Goal: Task Accomplishment & Management: Complete application form

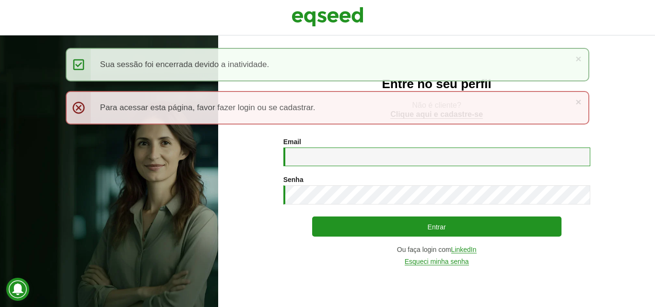
click at [320, 158] on input "Email *" at bounding box center [436, 157] width 307 height 19
paste input "**********"
type input "**********"
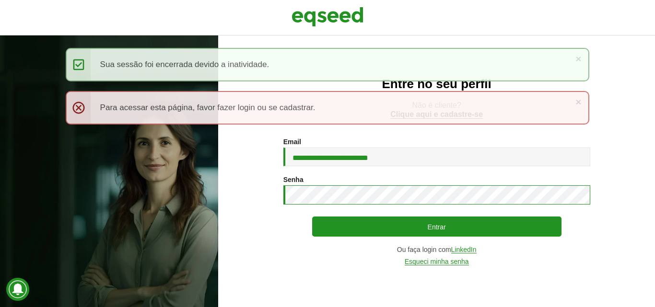
click at [312, 217] on button "Entrar" at bounding box center [436, 227] width 249 height 20
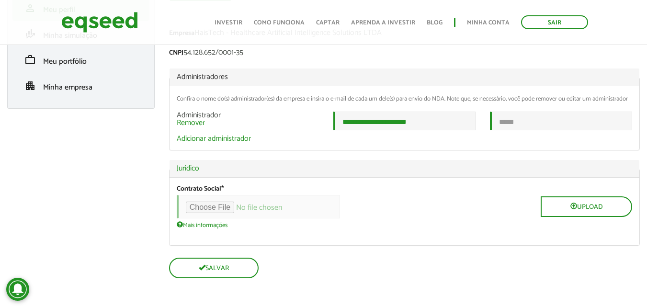
scroll to position [119, 0]
click at [510, 125] on input "email" at bounding box center [561, 121] width 142 height 19
paste input "**********"
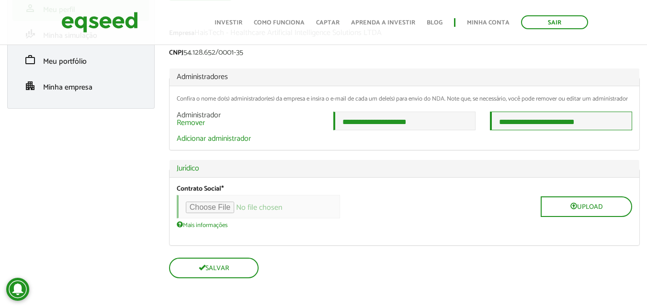
type input "**********"
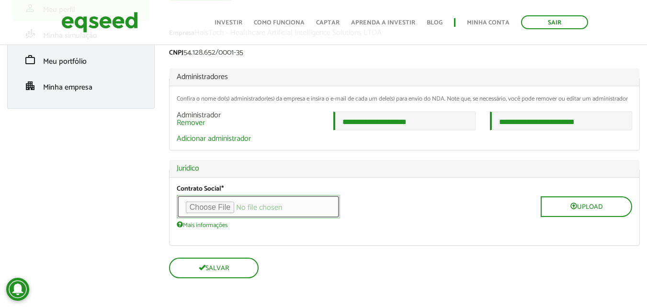
click at [222, 207] on input "file" at bounding box center [258, 206] width 163 height 23
click at [197, 207] on input "file" at bounding box center [258, 206] width 163 height 23
type input "**********"
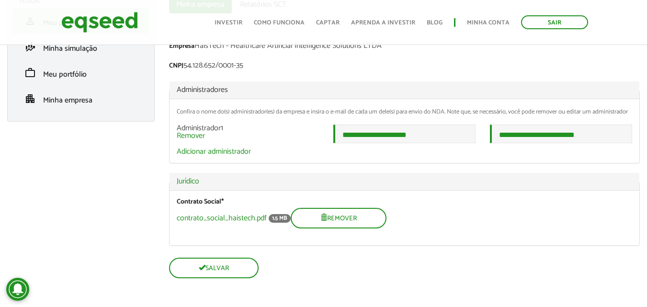
scroll to position [106, 0]
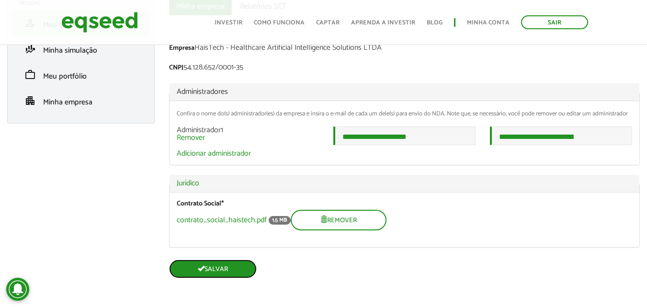
click at [208, 264] on button "Salvar" at bounding box center [213, 269] width 88 height 19
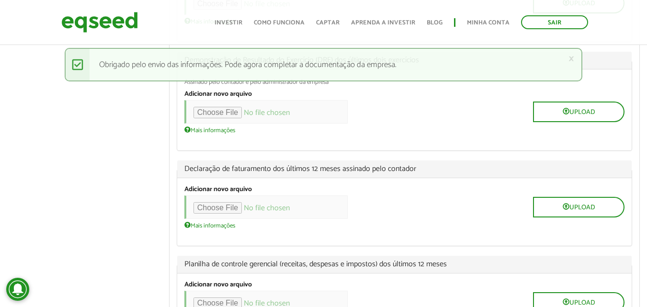
scroll to position [654, 0]
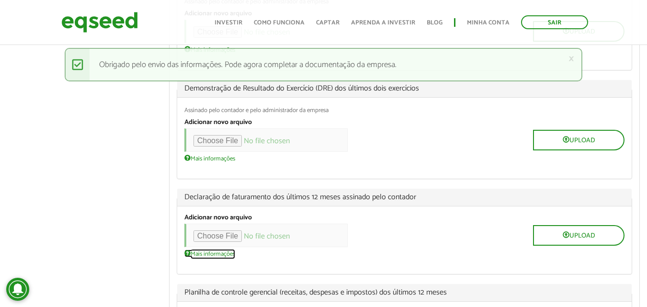
click at [192, 250] on link "Mais informações" at bounding box center [210, 254] width 51 height 8
click at [152, 214] on div "Ramon Santos Malaquias left_panel_close Pessoal person Meu perfil finance_mode …" at bounding box center [323, 64] width 647 height 1330
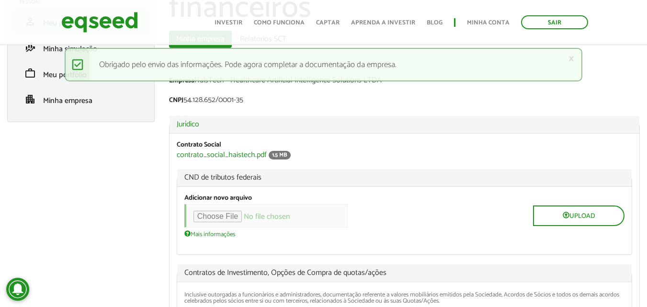
scroll to position [96, 0]
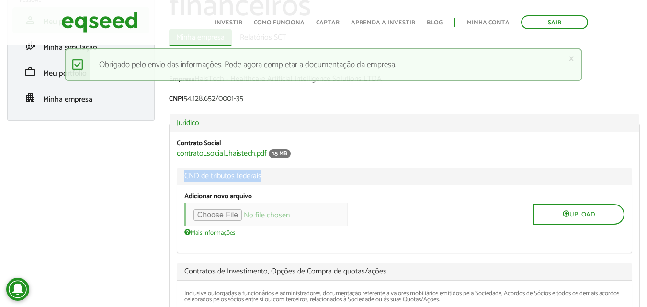
drag, startPoint x: 182, startPoint y: 174, endPoint x: 235, endPoint y: 185, distance: 54.4
click at [235, 185] on fieldset "CND de tributos federais Adicionar novo arquivo Upload Mais informações Arquivo…" at bounding box center [405, 211] width 456 height 86
copy fieldset "CND de tributos federais"
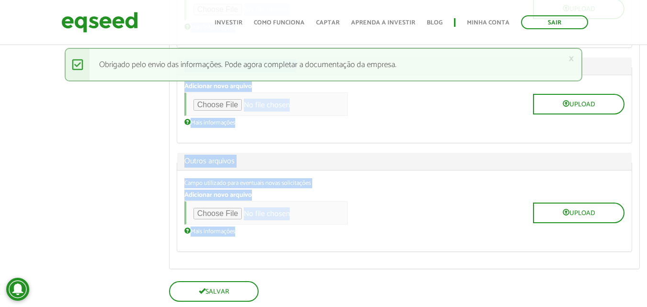
scroll to position [1095, 0]
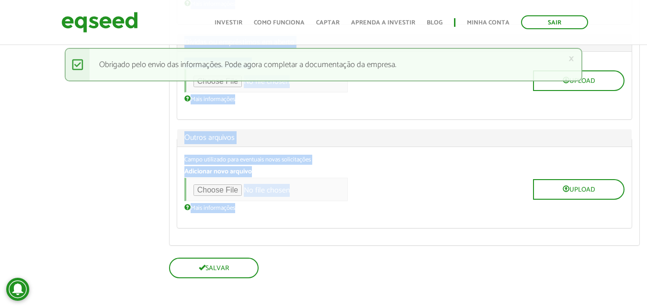
drag, startPoint x: 185, startPoint y: 271, endPoint x: 381, endPoint y: 251, distance: 197.9
copy div "Contratos de Investimento, Opções de Compra de quotas/ações Inclusive outorgada…"
click at [429, 97] on div "Mais informações Arquivos devem ter menos que 100 MB . Tipos de arquivos permit…" at bounding box center [405, 99] width 440 height 8
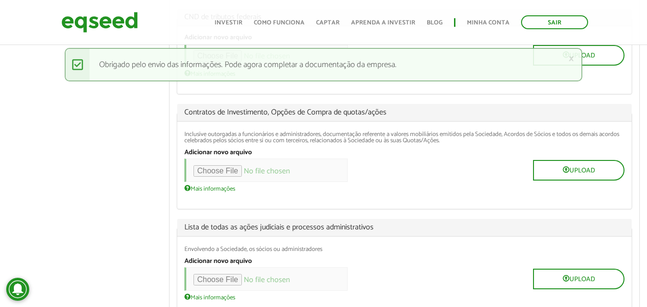
scroll to position [192, 0]
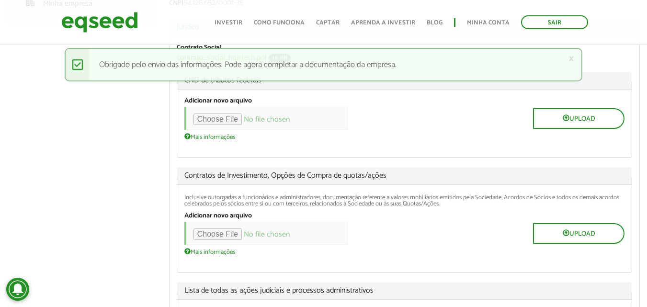
click at [465, 105] on div "Adicionar novo arquivo Upload Mais informações Arquivos devem ter menos que 100…" at bounding box center [405, 119] width 440 height 44
drag, startPoint x: 58, startPoint y: 22, endPoint x: 147, endPoint y: 20, distance: 89.2
click at [147, 20] on div "Sair Toggle navigation Toggle navigation Início Investir Como funciona Captar A…" at bounding box center [324, 22] width 540 height 25
copy link
click at [454, 123] on div "Upload" at bounding box center [405, 118] width 440 height 23
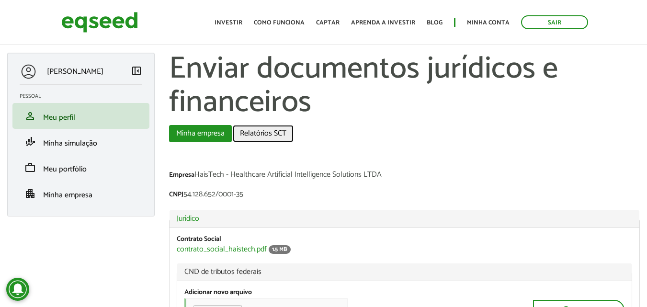
click at [273, 132] on link "Relatórios SCT" at bounding box center [263, 133] width 61 height 17
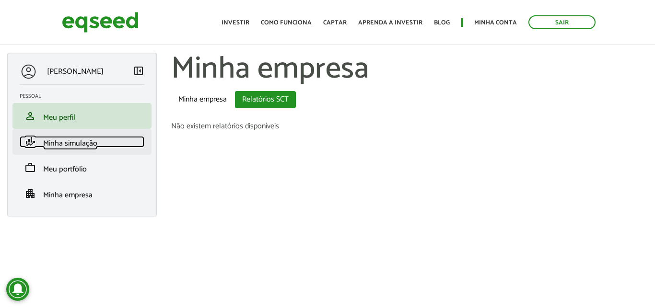
click at [68, 142] on span "Minha simulação" at bounding box center [70, 143] width 54 height 13
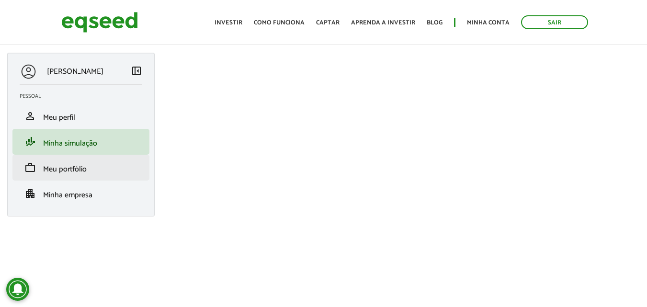
click at [72, 176] on li "work Meu portfólio" at bounding box center [80, 168] width 137 height 26
click at [73, 169] on span "Meu portfólio" at bounding box center [65, 169] width 44 height 13
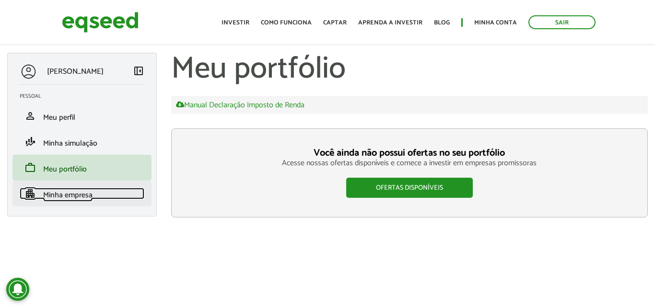
click at [66, 191] on span "Minha empresa" at bounding box center [67, 195] width 49 height 13
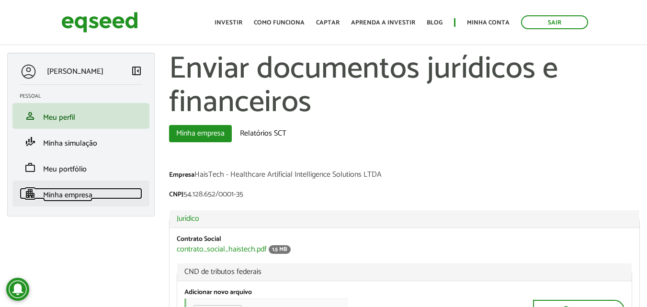
click at [51, 193] on span "Minha empresa" at bounding box center [67, 195] width 49 height 13
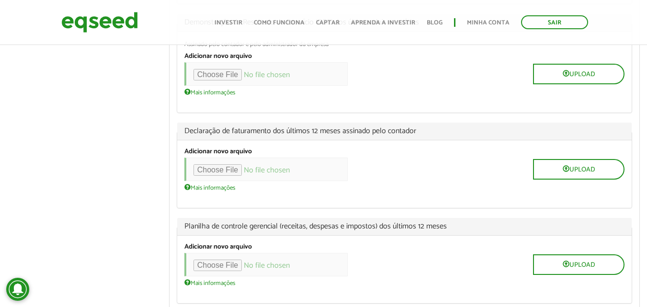
scroll to position [767, 0]
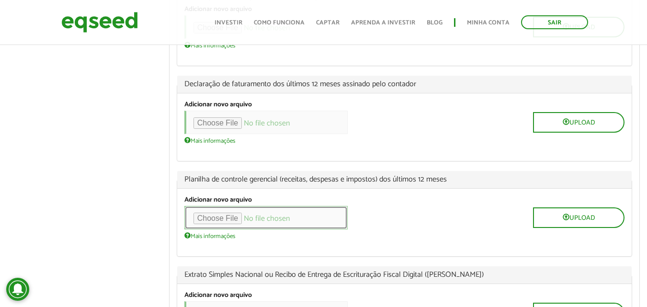
click at [238, 218] on input "file" at bounding box center [266, 217] width 163 height 23
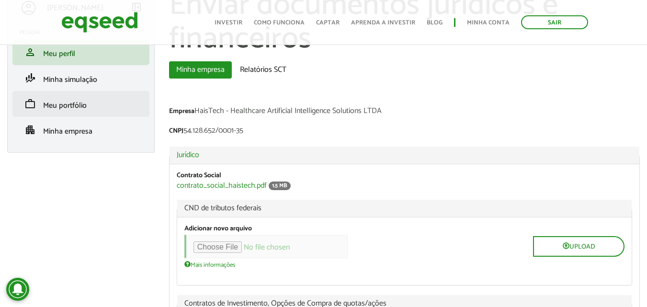
scroll to position [0, 0]
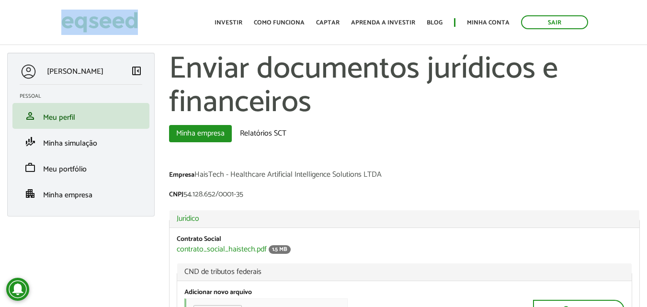
drag, startPoint x: 153, startPoint y: 22, endPoint x: 48, endPoint y: 19, distance: 105.5
click at [48, 19] on div "Sair Toggle navigation Toggle navigation Início Investir Como funciona Captar A…" at bounding box center [323, 22] width 647 height 25
copy link
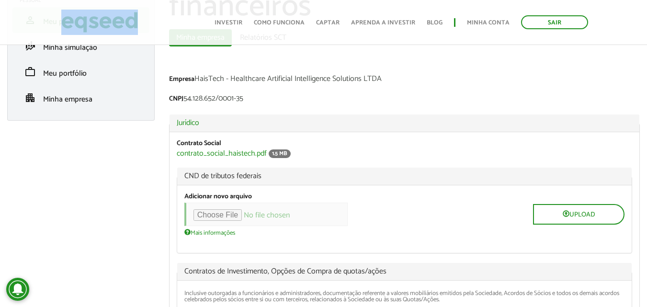
scroll to position [192, 0]
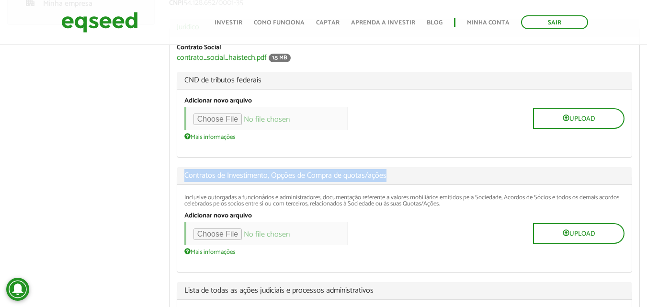
drag, startPoint x: 182, startPoint y: 174, endPoint x: 398, endPoint y: 171, distance: 216.6
click at [398, 171] on legend "Contratos de Investimento, Opções de Compra de quotas/ações" at bounding box center [404, 176] width 455 height 18
copy span "Contratos de Investimento, Opções de Compra de quotas/ações"
